Goal: Obtain resource: Download file/media

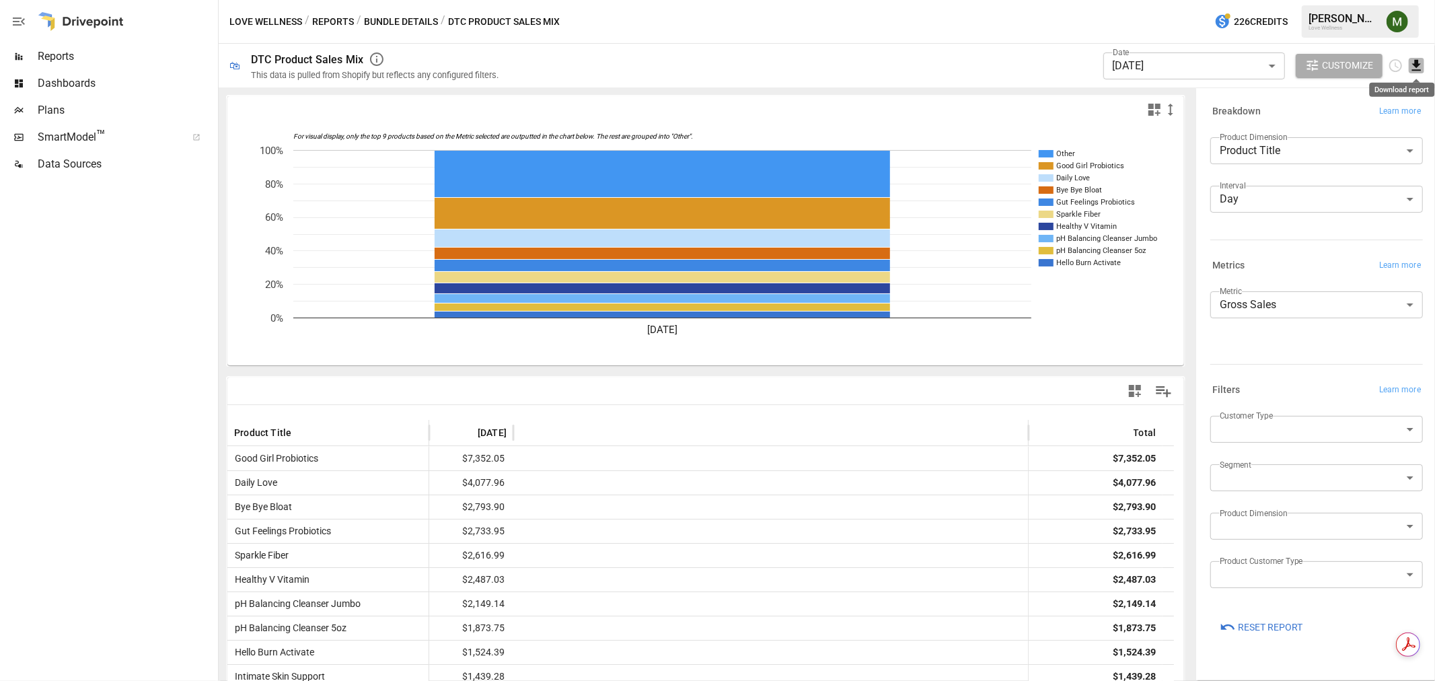
click at [1414, 59] on icon "Download report" at bounding box center [1416, 65] width 15 height 15
click at [1239, 63] on div at bounding box center [717, 340] width 1435 height 681
click at [1246, 0] on body "Reports Dashboards Plans SmartModel ™ Data Sources Love Wellness / Reports / Bu…" at bounding box center [717, 0] width 1435 height 0
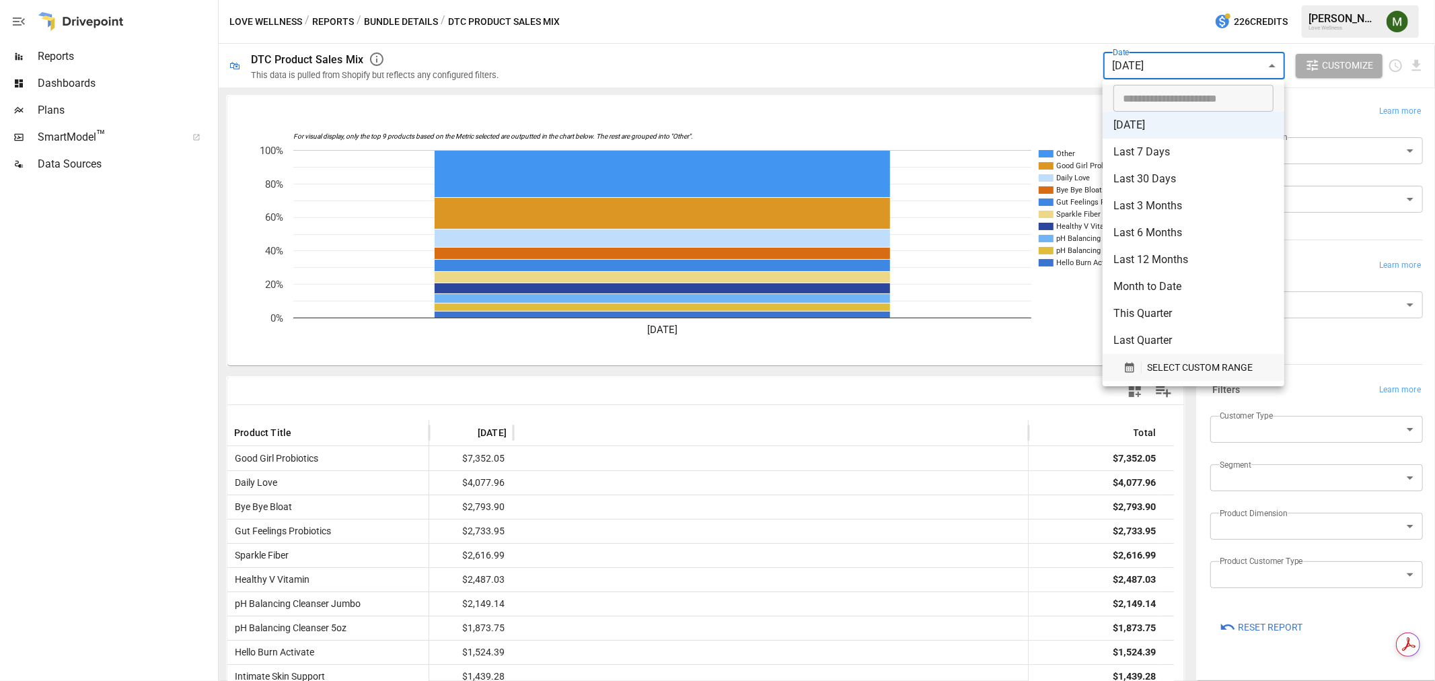
click at [1138, 375] on div "SELECT CUSTOM RANGE" at bounding box center [1194, 367] width 140 height 17
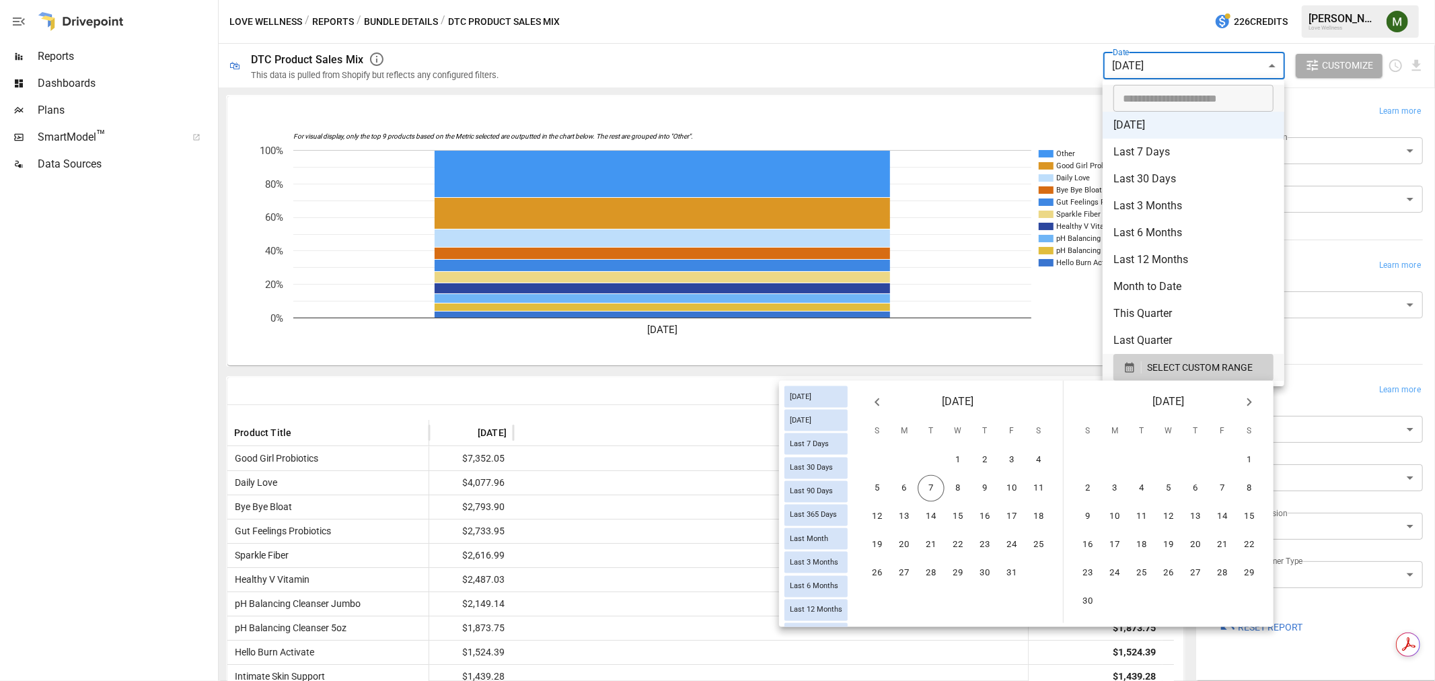
click at [885, 404] on icon "Previous month" at bounding box center [877, 402] width 16 height 16
click at [931, 455] on button "1" at bounding box center [931, 460] width 27 height 27
click at [1239, 404] on button "Next month" at bounding box center [1249, 402] width 27 height 27
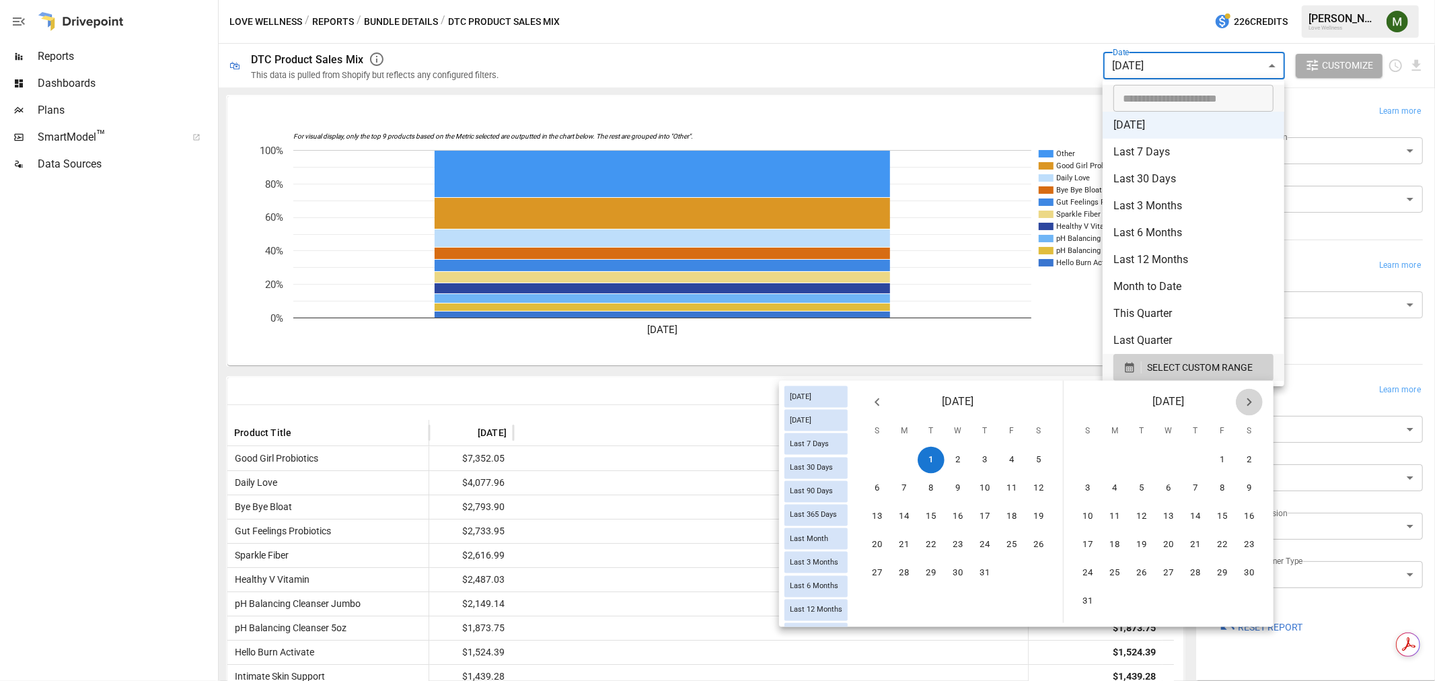
click at [1239, 404] on button "Next month" at bounding box center [1249, 402] width 27 height 27
click at [910, 483] on button "6" at bounding box center [904, 488] width 27 height 27
type input "******"
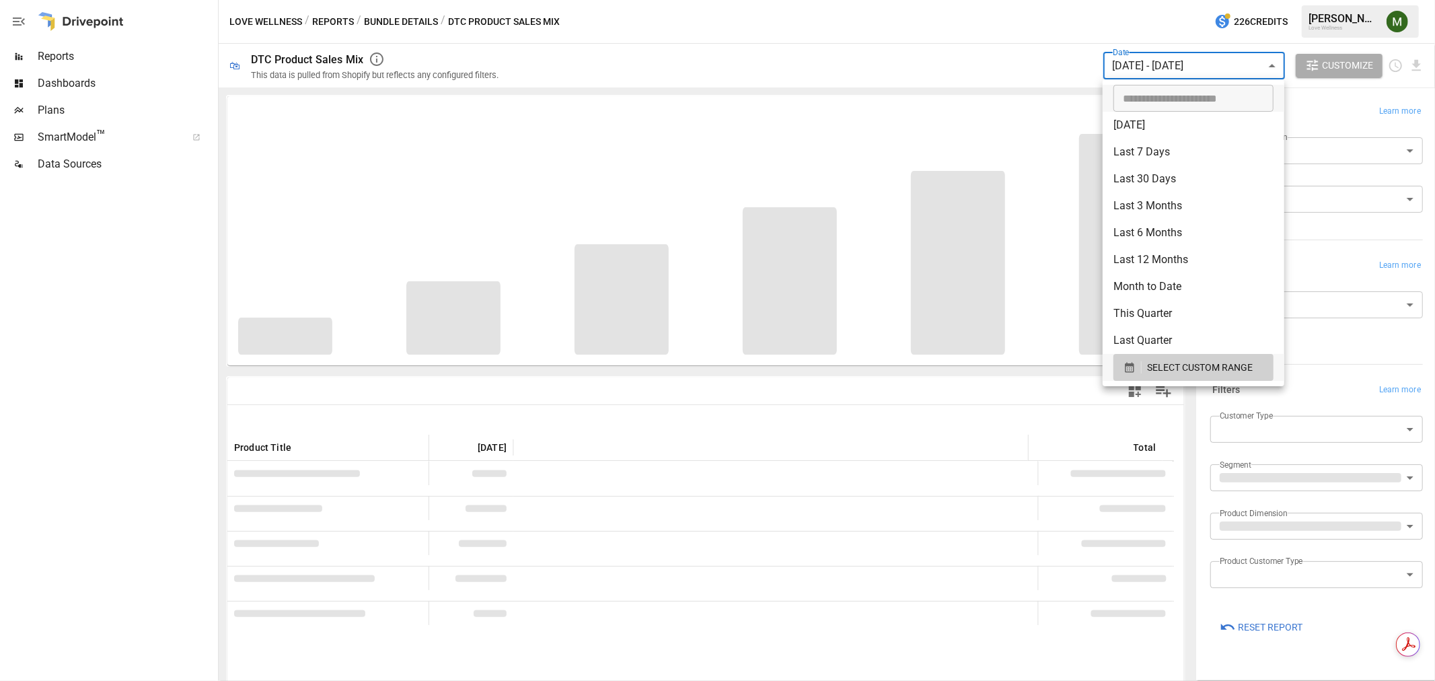
click at [913, 384] on div at bounding box center [717, 340] width 1435 height 681
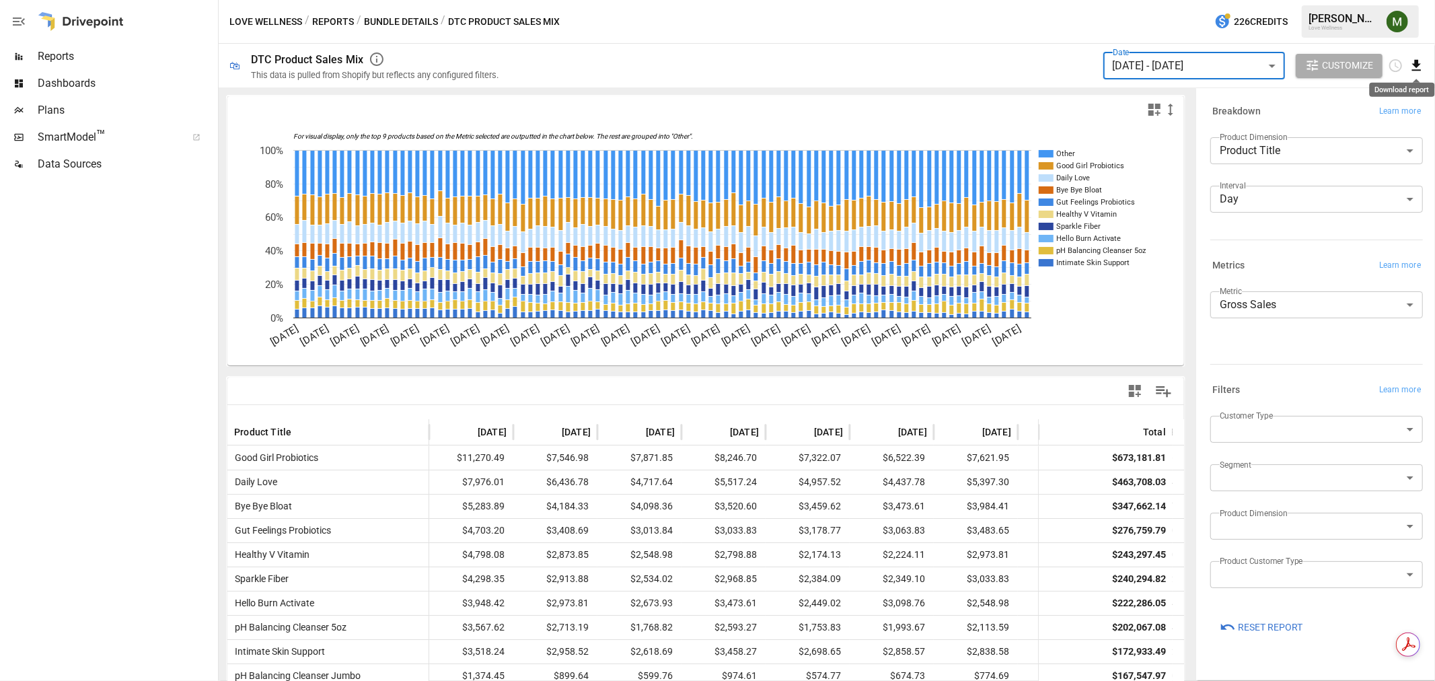
click at [1417, 63] on icon "Download report" at bounding box center [1416, 65] width 9 height 11
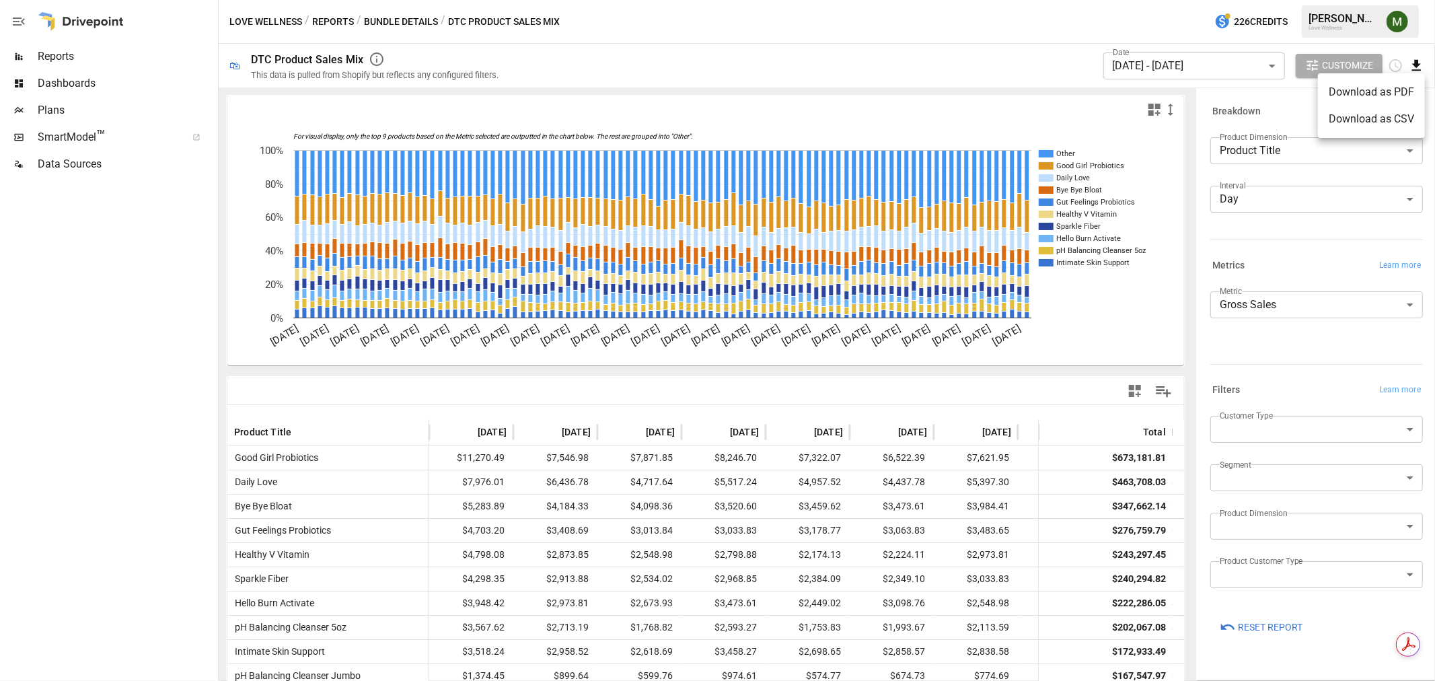
click at [1397, 110] on li "Download as CSV" at bounding box center [1371, 119] width 107 height 27
click at [1288, 0] on body "Reports Dashboards Plans SmartModel ™ Data Sources Love Wellness / Reports / Bu…" at bounding box center [717, 0] width 1435 height 0
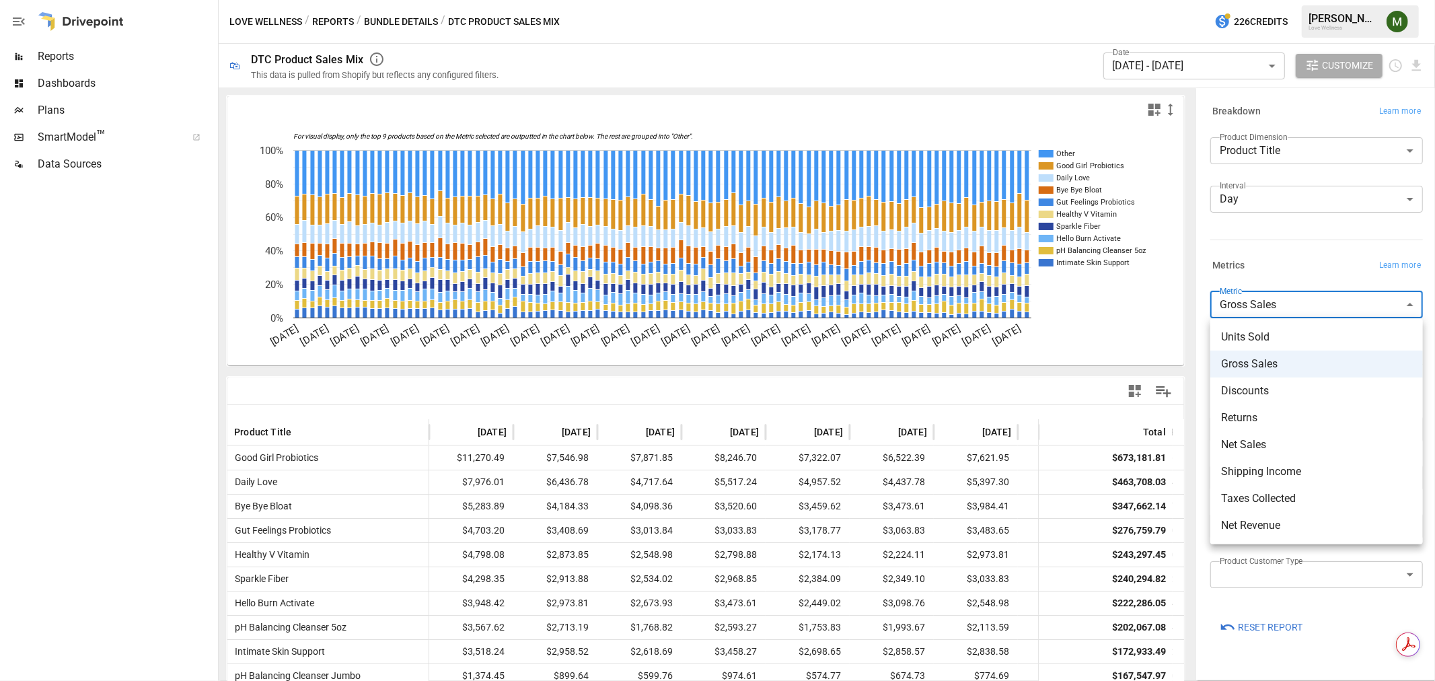
click at [1287, 328] on li "Units Sold" at bounding box center [1316, 337] width 213 height 27
type input "**********"
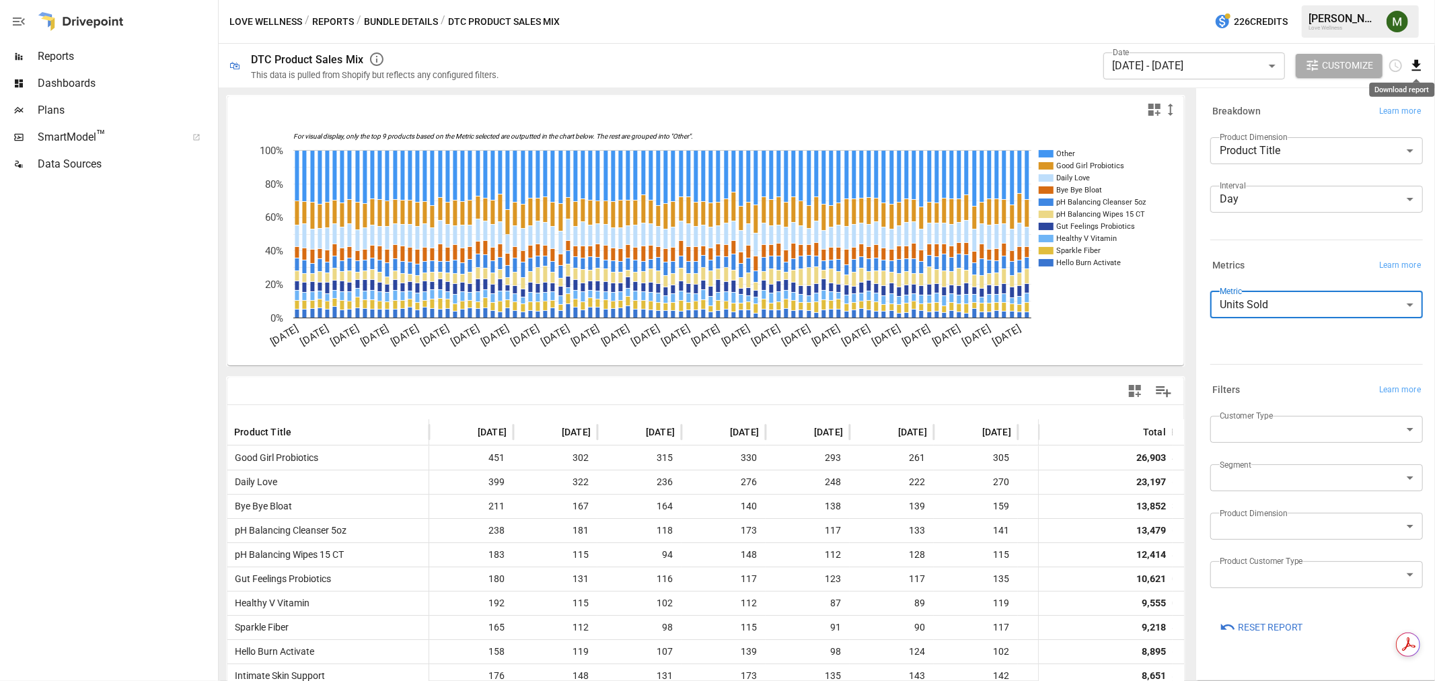
click at [1412, 69] on icon "Download report" at bounding box center [1416, 65] width 15 height 15
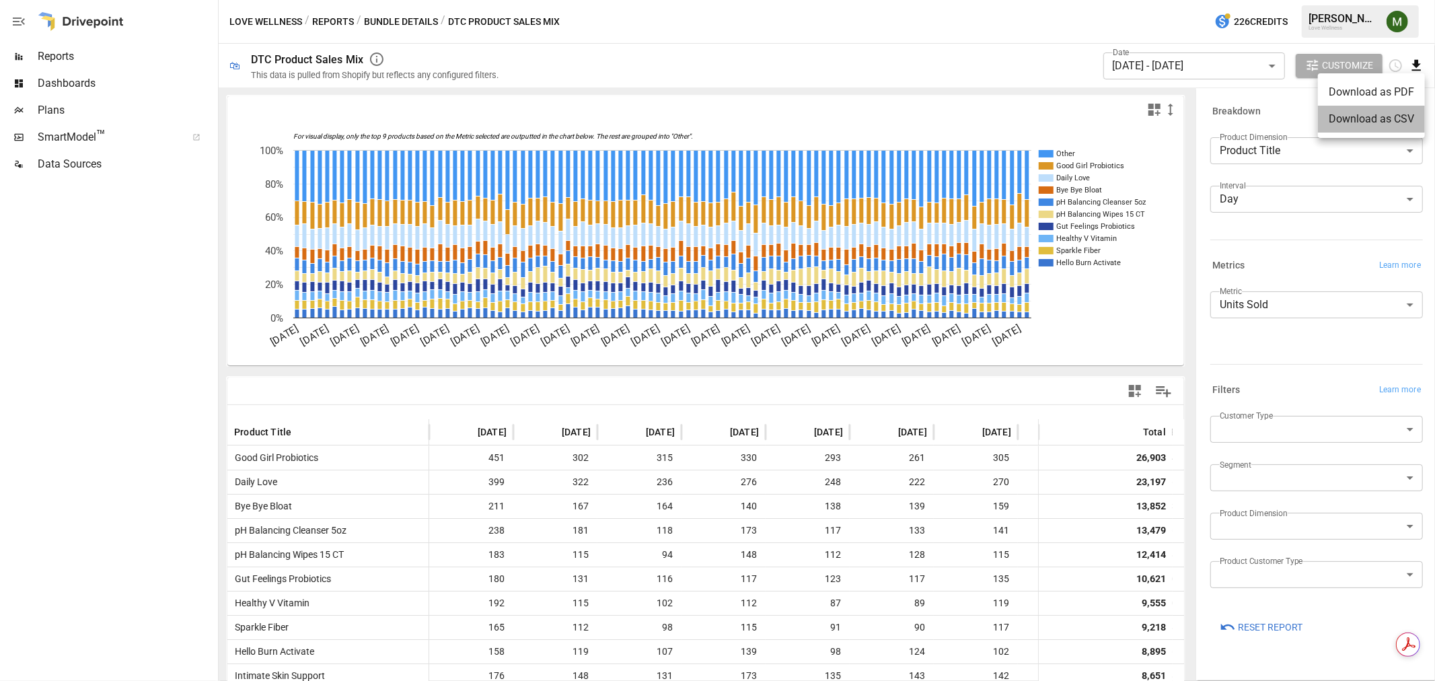
click at [1399, 113] on li "Download as CSV" at bounding box center [1371, 119] width 107 height 27
